Goal: Communication & Community: Ask a question

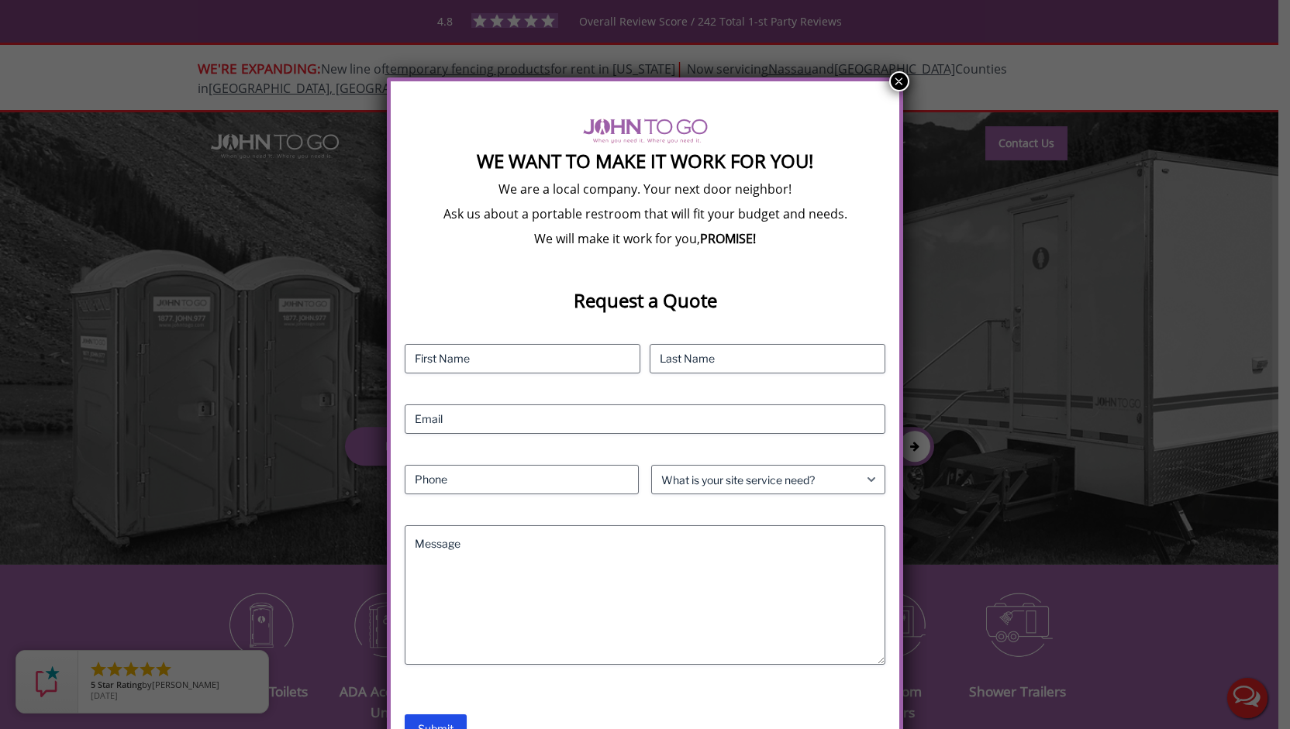
click at [903, 77] on button "×" at bounding box center [899, 81] width 20 height 20
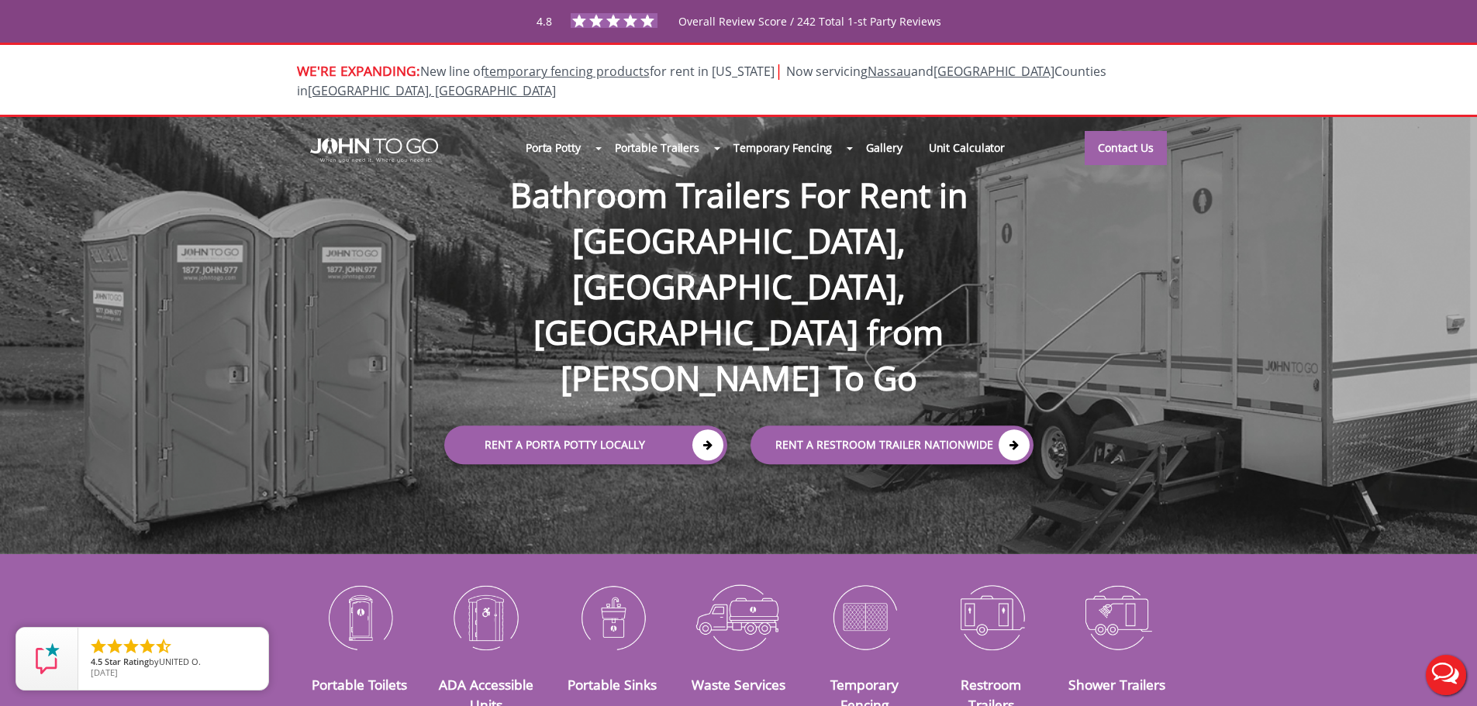
click at [1128, 131] on div at bounding box center [738, 353] width 1477 height 706
click at [1128, 131] on link "Contact Us" at bounding box center [1125, 147] width 82 height 34
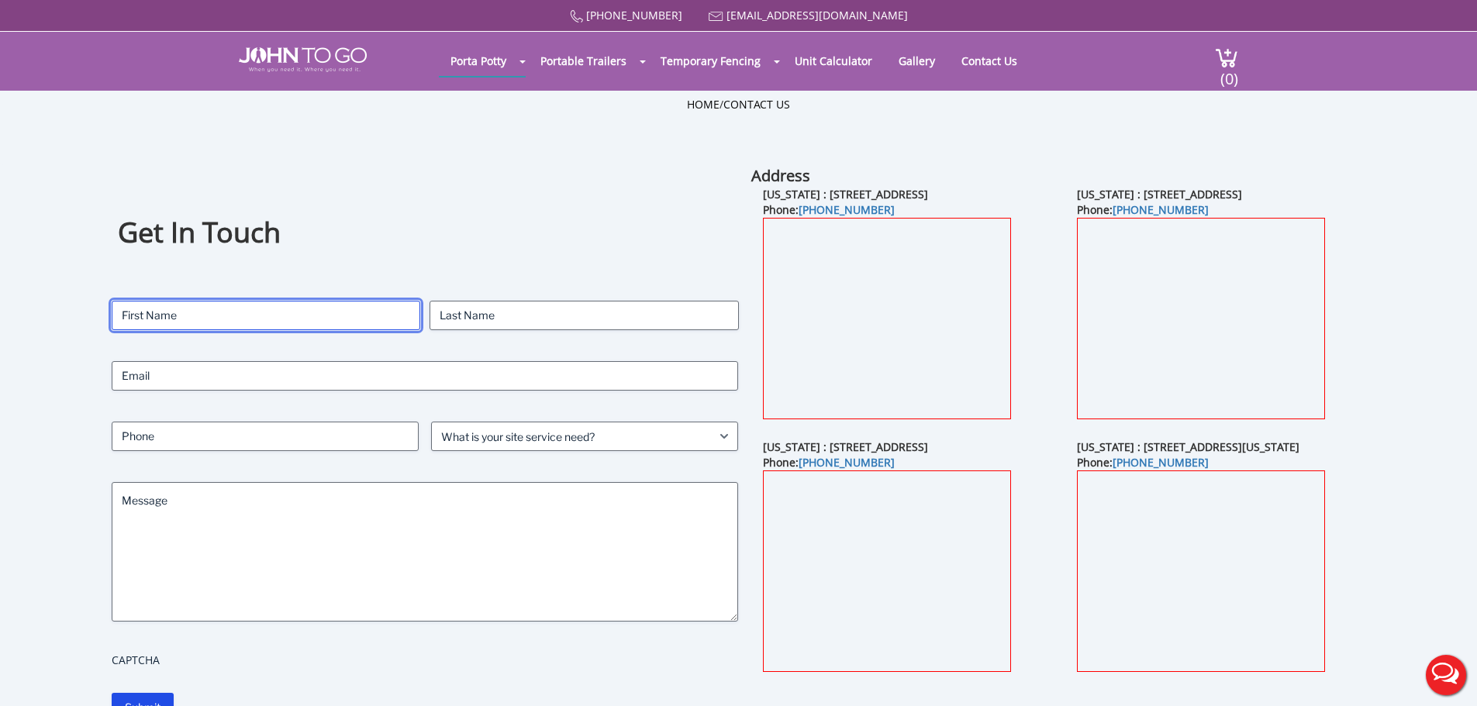
click at [326, 316] on input "First" at bounding box center [266, 315] width 309 height 29
type input "[PERSON_NAME]"
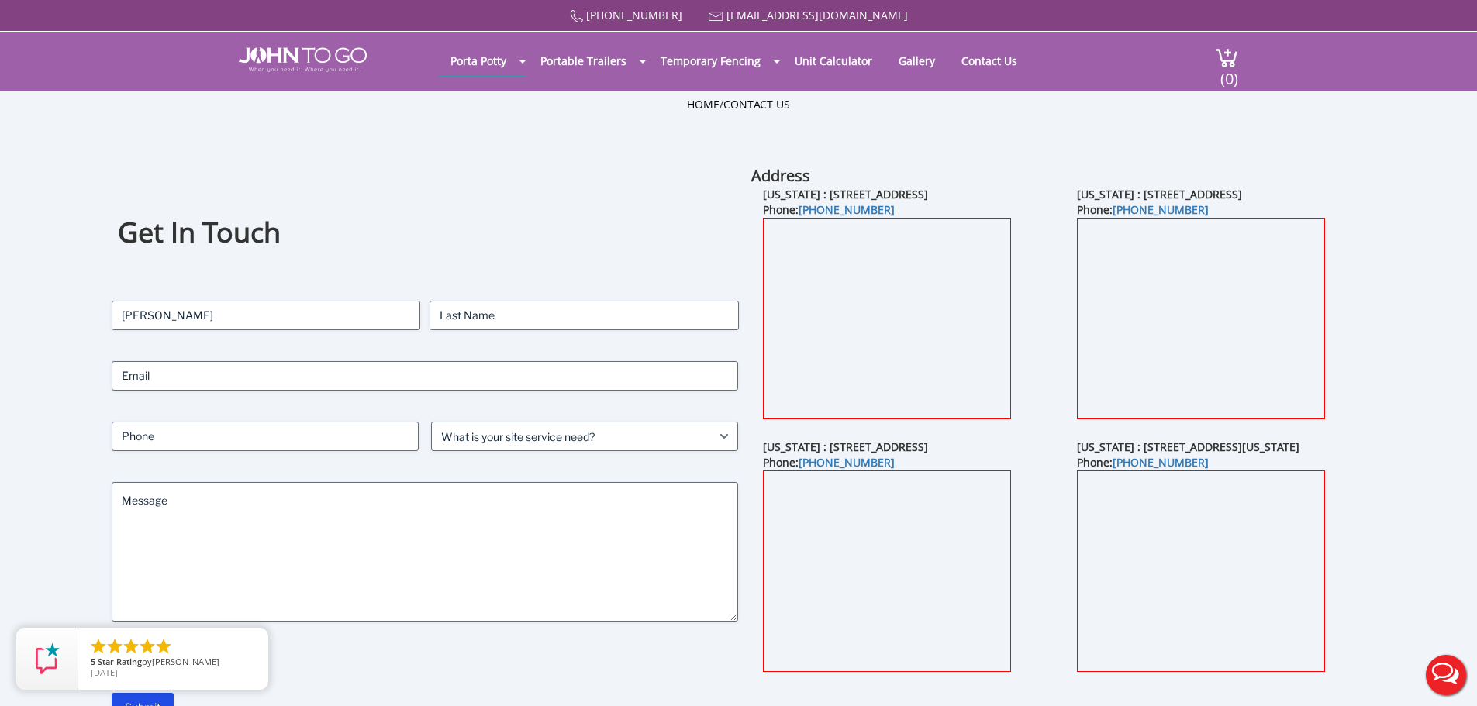
type input "[PERSON_NAME]"
type input "[EMAIL_ADDRESS][DOMAIN_NAME]"
click at [284, 436] on input "Phone (Required)" at bounding box center [265, 436] width 307 height 29
type input "2019168539"
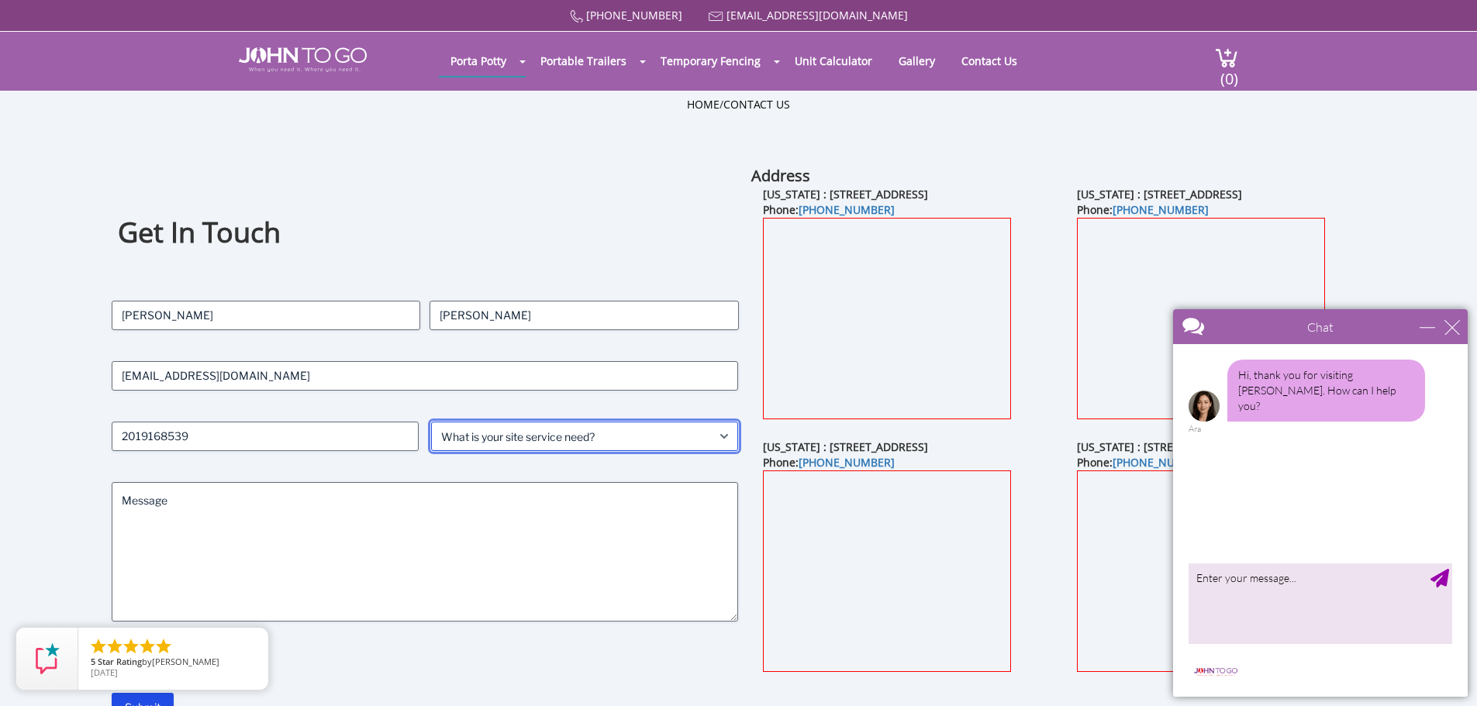
click at [482, 436] on select "What is your site service need? Consumer Construction - Commercial Construction…" at bounding box center [584, 436] width 307 height 29
select select "Construction - Commercial"
click at [431, 422] on select "What is your site service need? Consumer Construction - Commercial Construction…" at bounding box center [584, 436] width 307 height 29
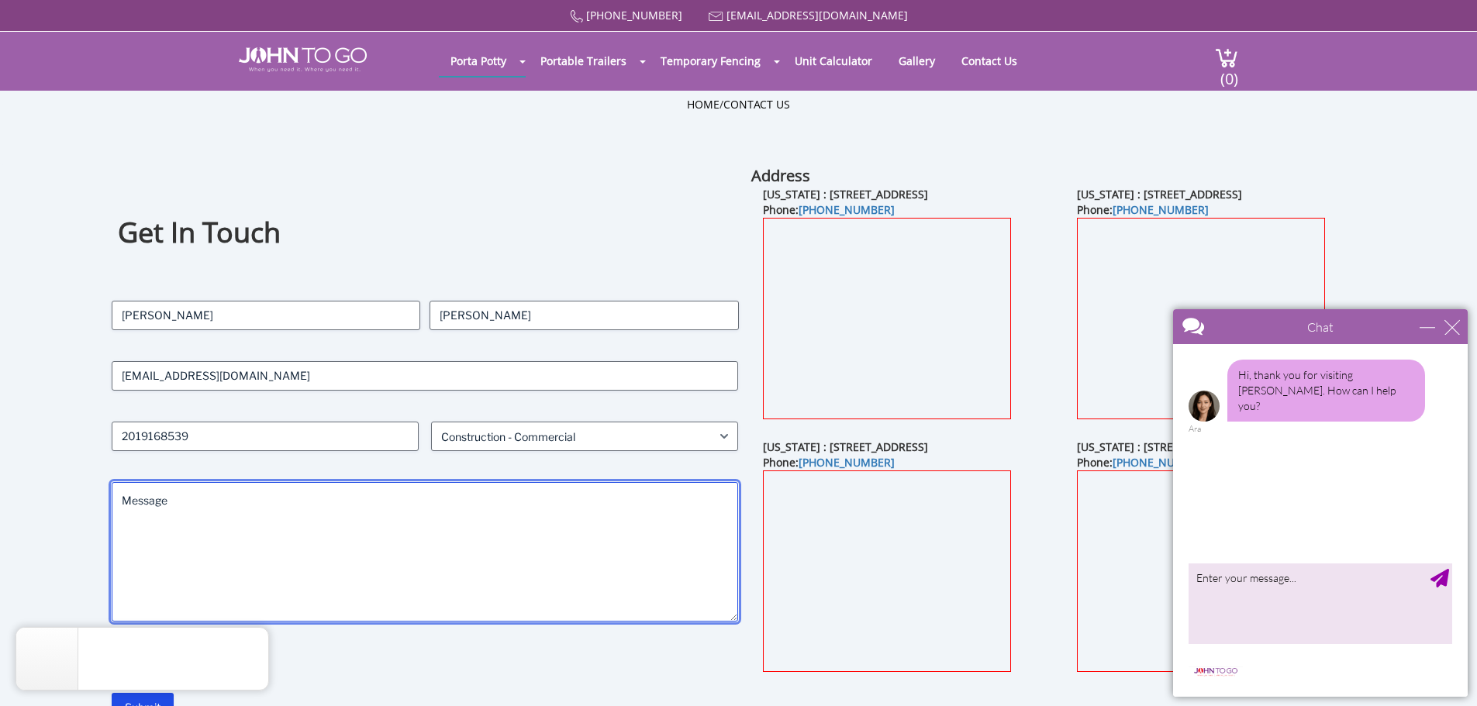
click at [223, 500] on textarea "Message" at bounding box center [425, 552] width 627 height 140
type textarea "P"
type textarea "L"
type textarea "W"
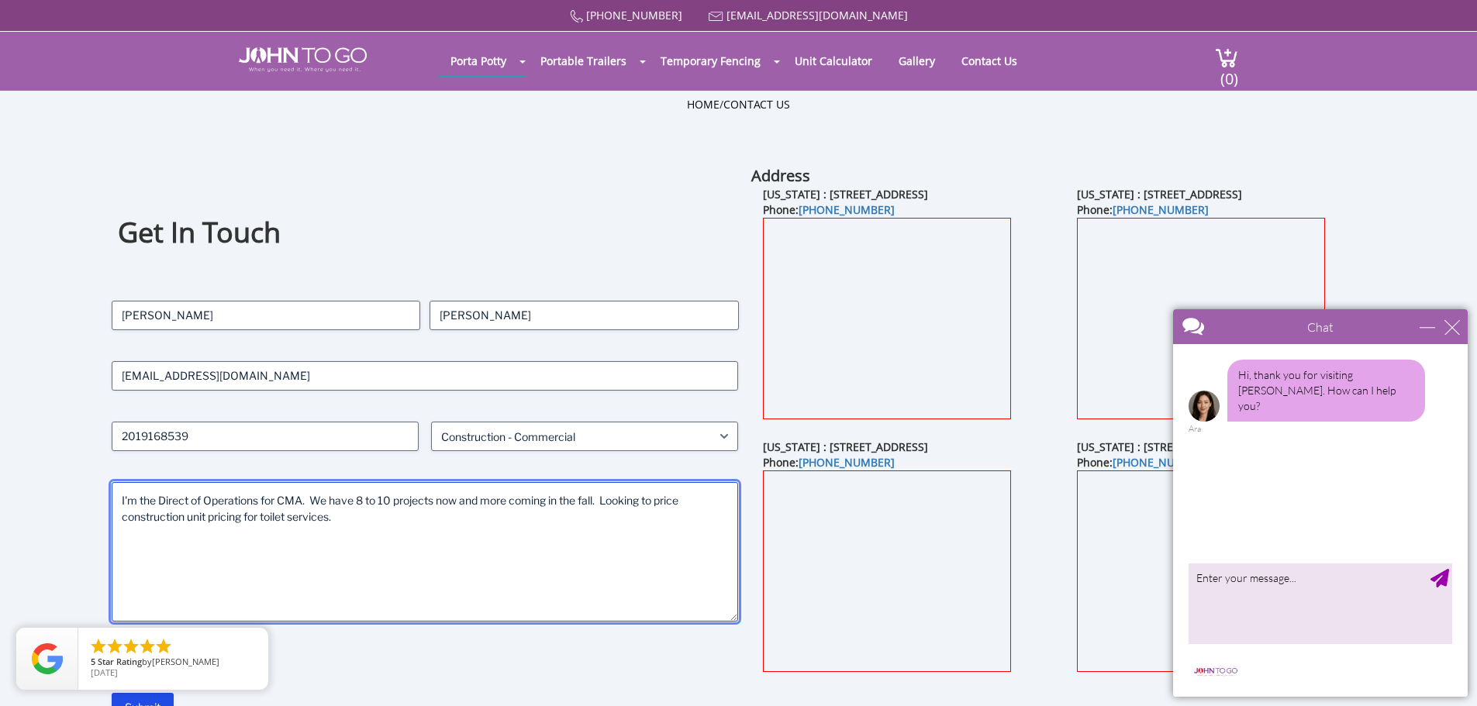
type textarea "I'm the Direct of Operations for CMA. We have 8 to 10 projects now and more com…"
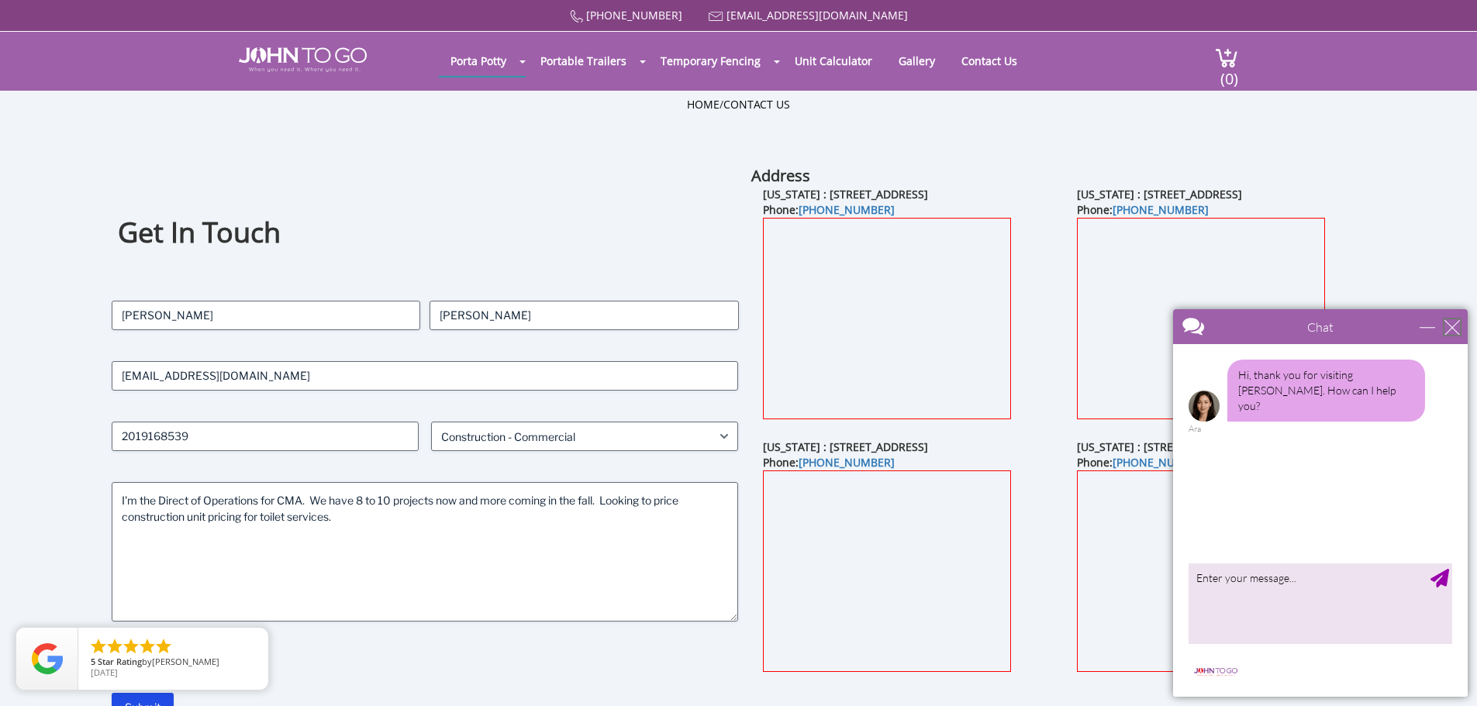
click at [1449, 330] on div "close" at bounding box center [1452, 327] width 16 height 16
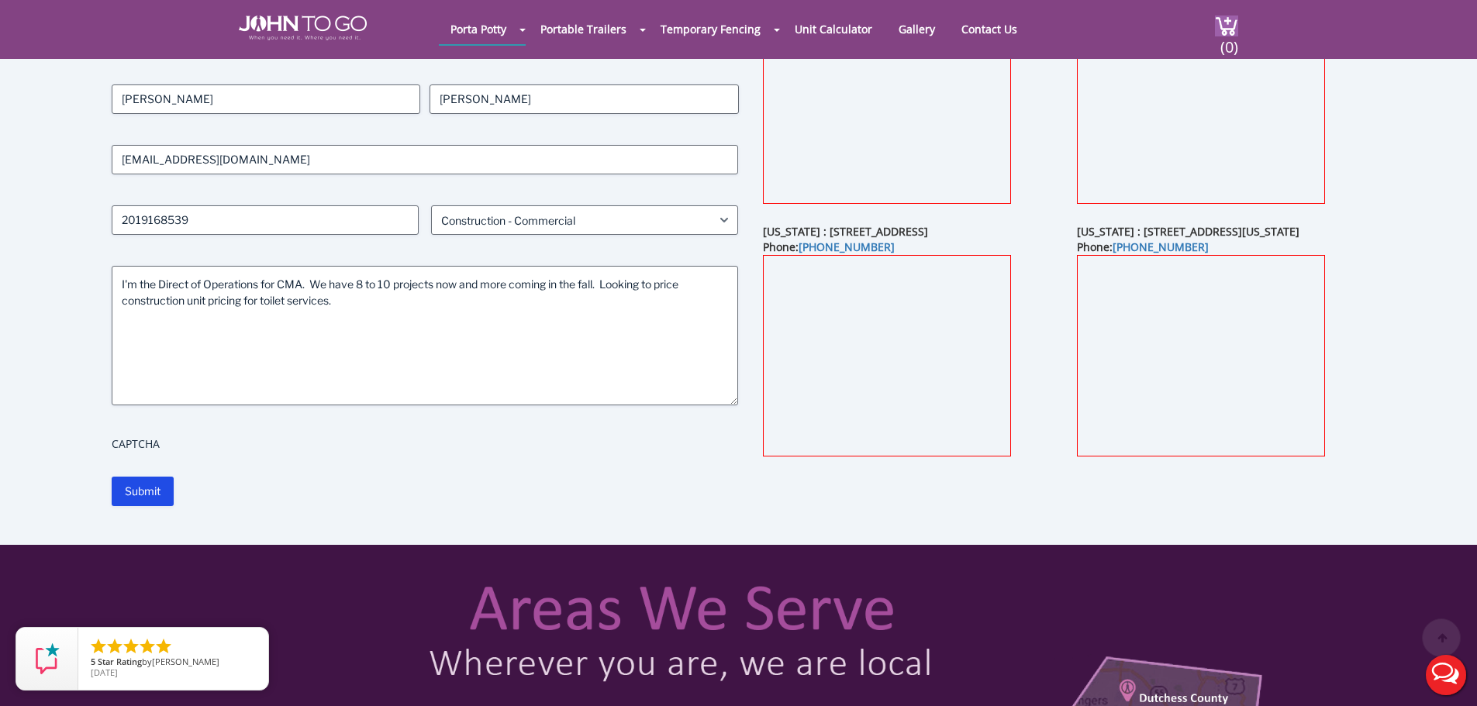
scroll to position [233, 0]
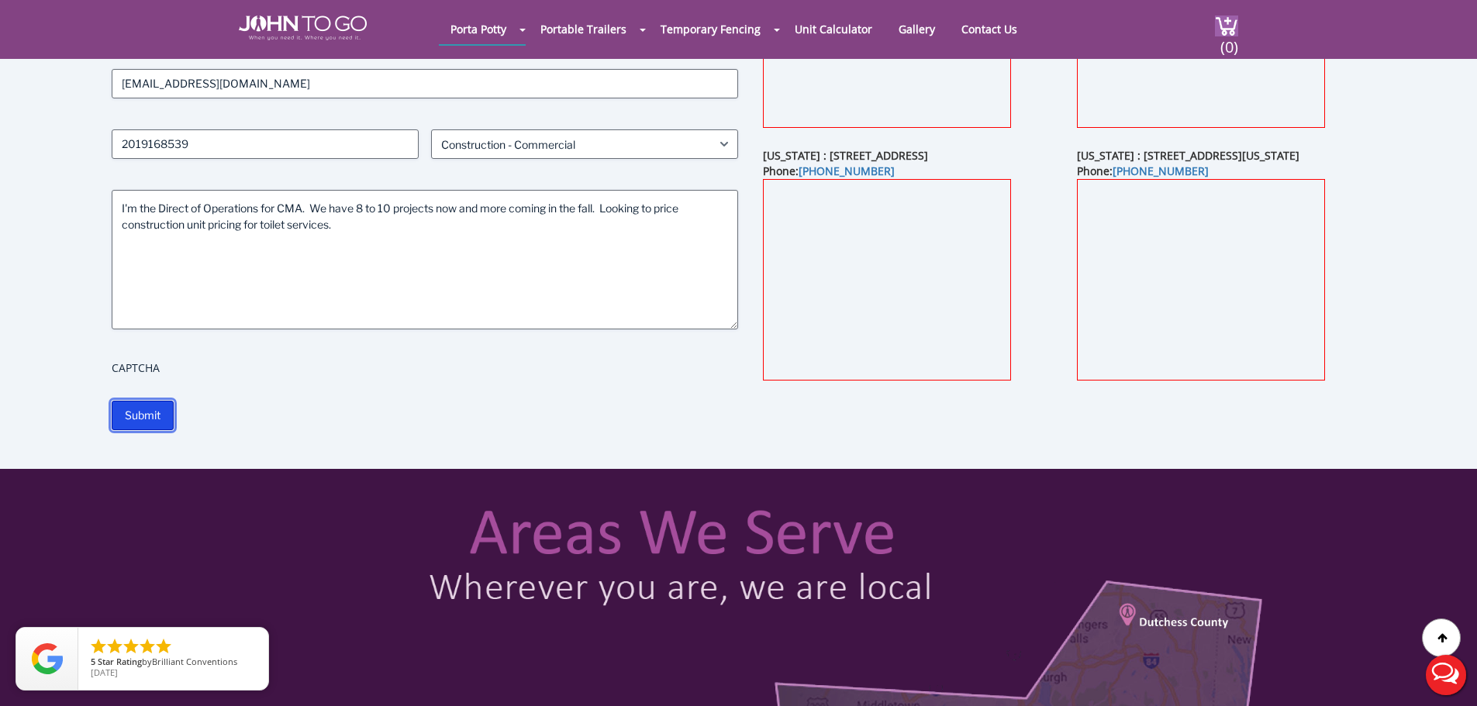
click at [140, 415] on input "Submit" at bounding box center [143, 415] width 62 height 29
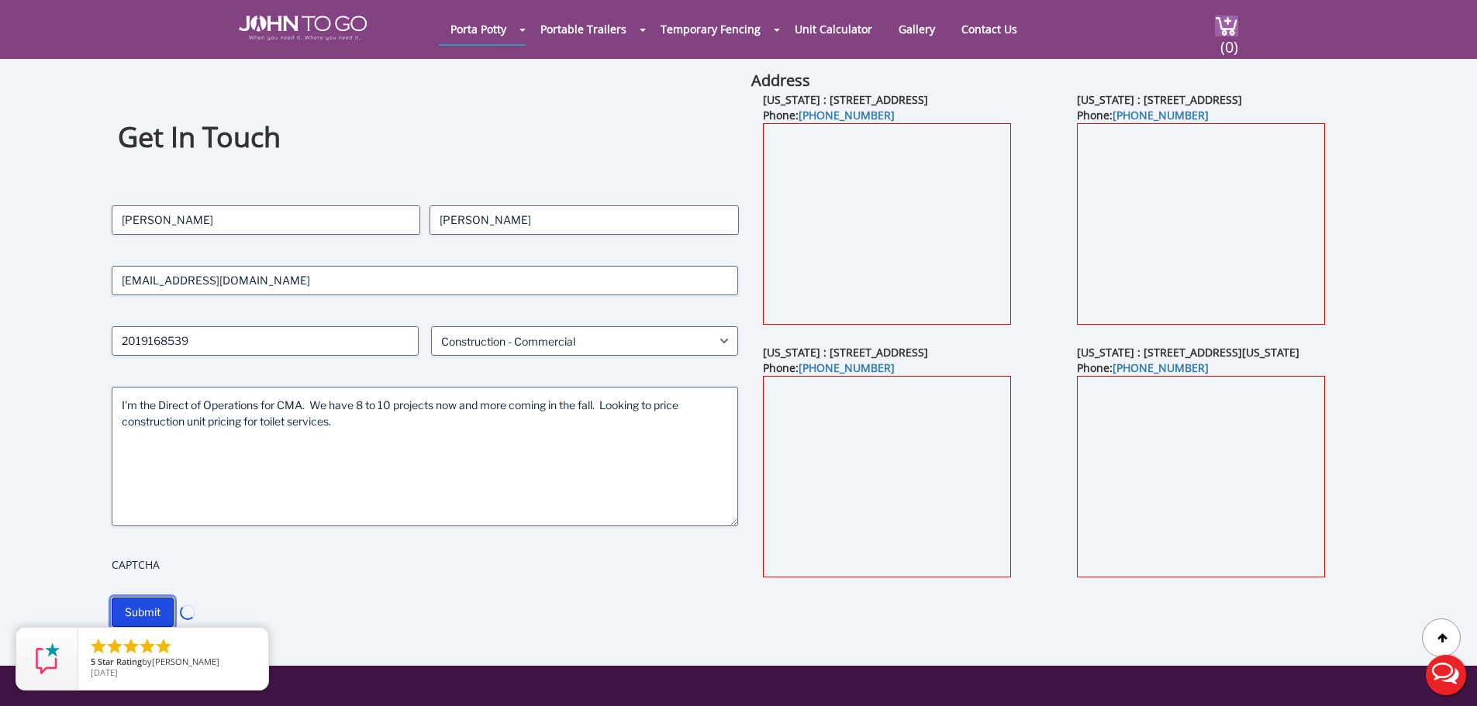
scroll to position [0, 0]
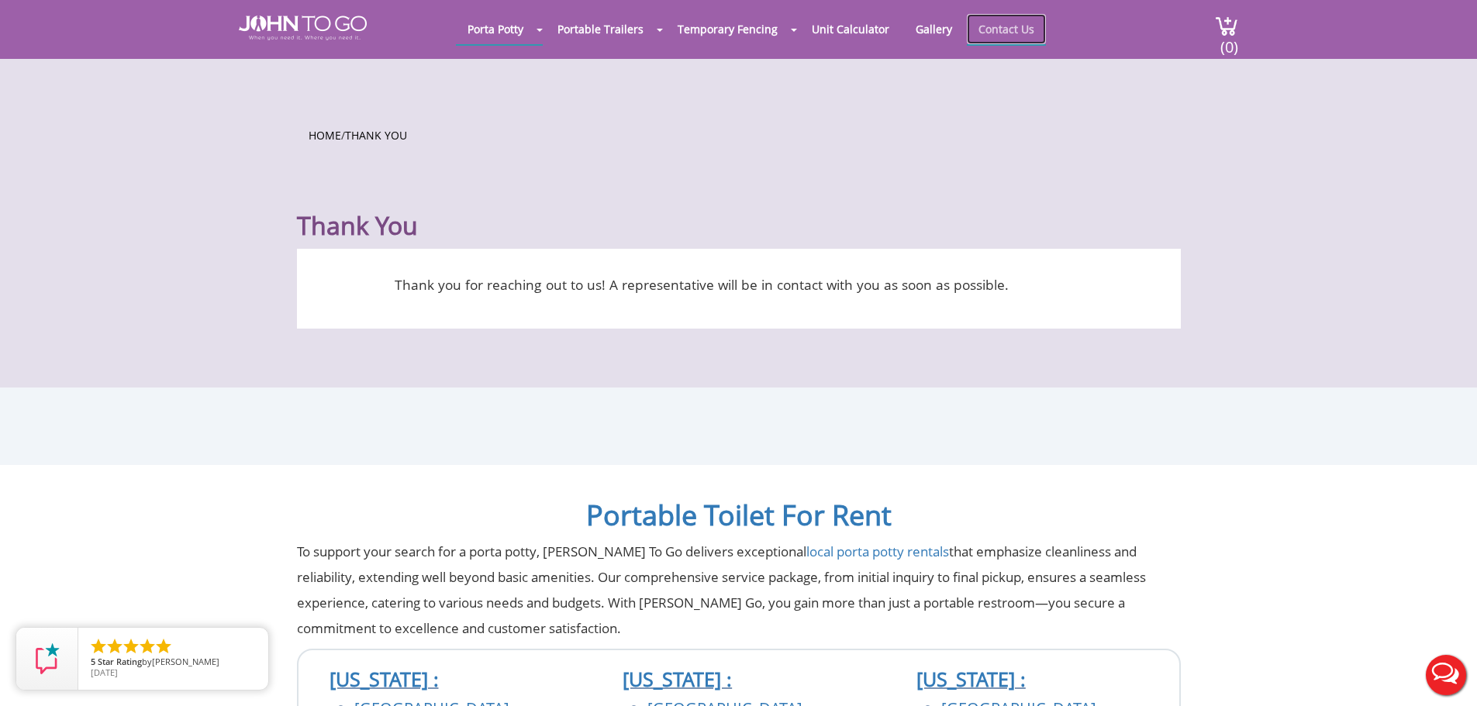
click at [992, 24] on link "Contact Us" at bounding box center [1006, 29] width 79 height 30
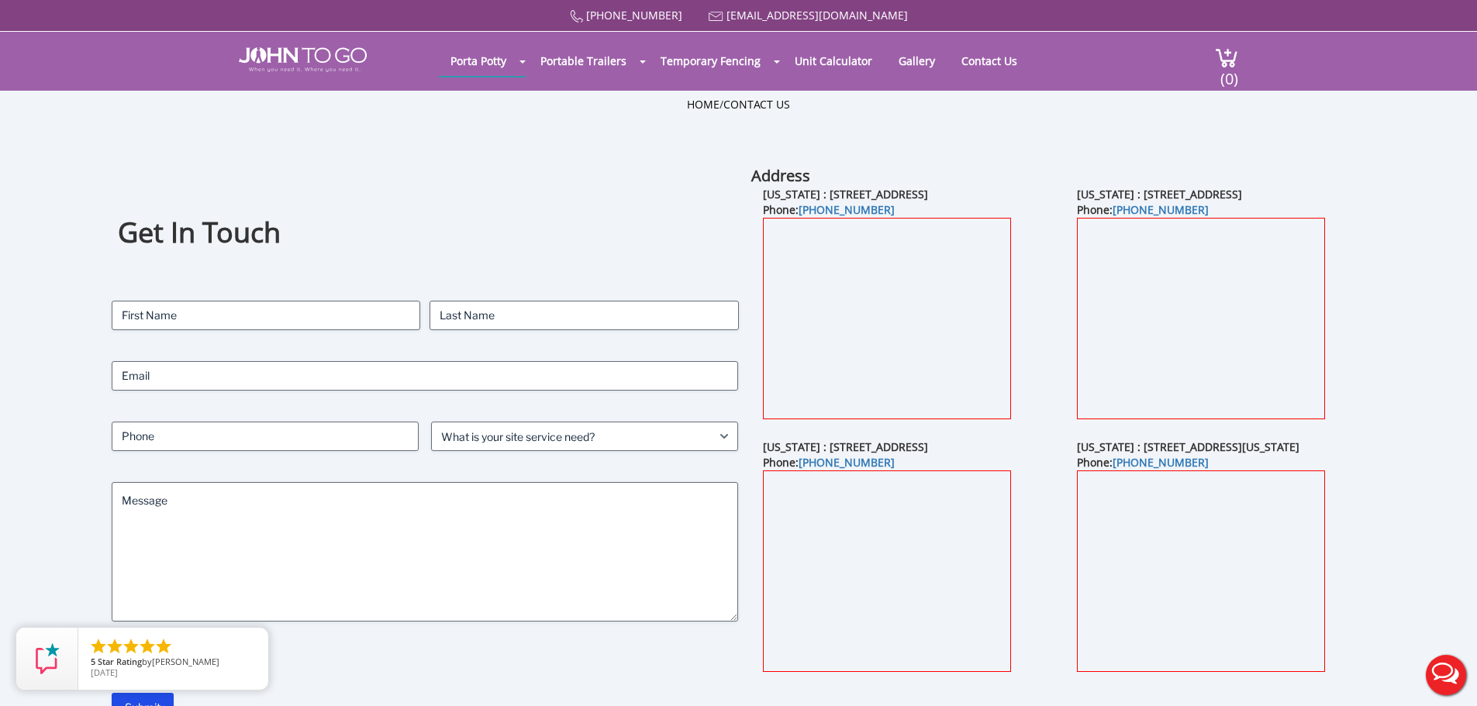
click at [399, 211] on div "Get In Touch Contact Name (Required) First Last Email (Required) Phone (Require…" at bounding box center [425, 443] width 627 height 557
